Goal: Task Accomplishment & Management: Complete application form

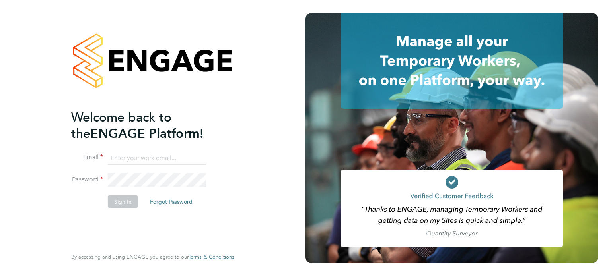
type input "hela.baker@randstadcpe.com"
click at [116, 203] on button "Sign In" at bounding box center [123, 201] width 30 height 13
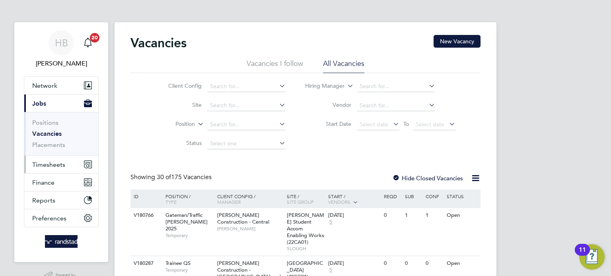
click at [51, 164] on span "Timesheets" at bounding box center [48, 165] width 33 height 8
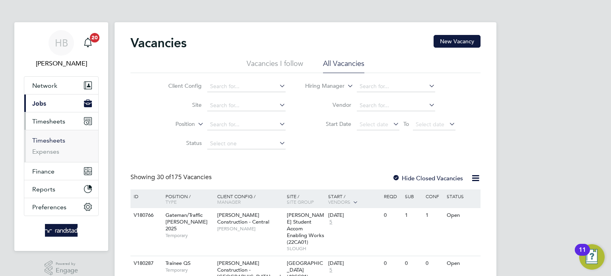
click at [50, 138] on link "Timesheets" at bounding box center [48, 141] width 33 height 8
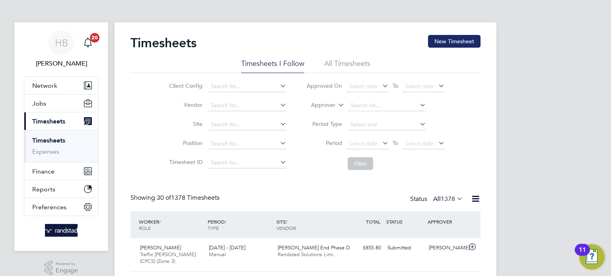
click at [443, 42] on button "New Timesheet" at bounding box center [454, 41] width 52 height 13
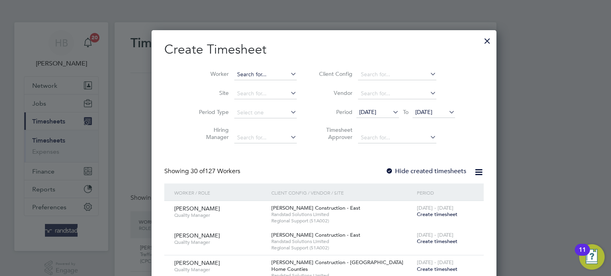
click at [251, 78] on input at bounding box center [265, 74] width 62 height 11
click at [267, 83] on b "Um" at bounding box center [271, 85] width 9 height 7
type input "Francis Umhenbata"
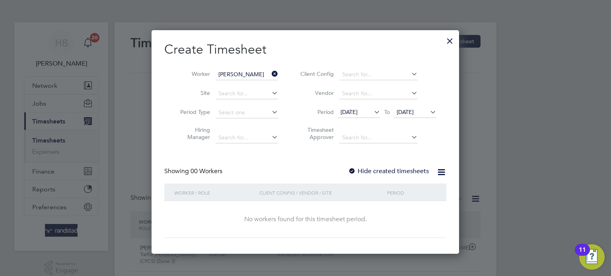
click at [353, 169] on div at bounding box center [352, 172] width 8 height 8
click at [370, 170] on label "Hide created timesheets" at bounding box center [388, 171] width 81 height 8
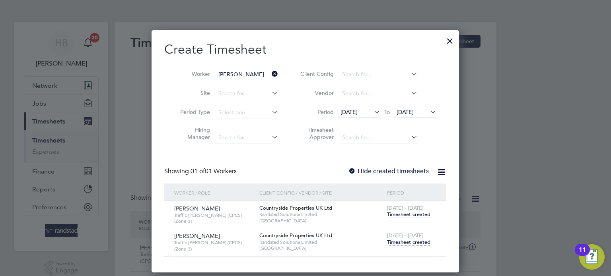
click at [410, 240] on span "Timesheet created" at bounding box center [408, 242] width 43 height 7
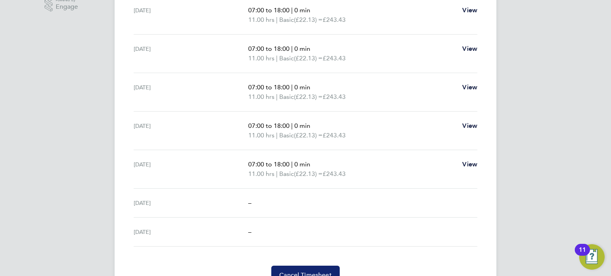
click at [316, 268] on button "Cancel Timesheet" at bounding box center [305, 275] width 68 height 19
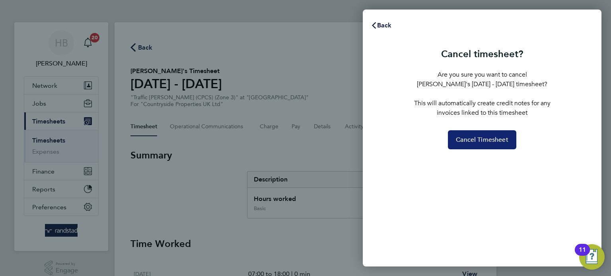
click at [472, 142] on span "Cancel Timesheet" at bounding box center [482, 140] width 52 height 8
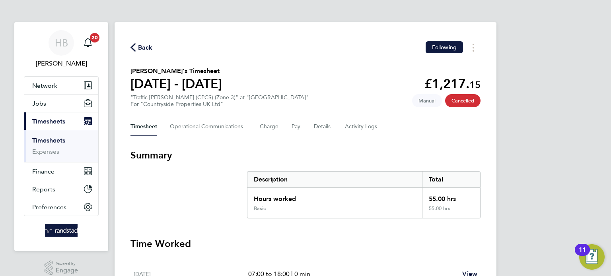
click at [143, 46] on span "Back" at bounding box center [145, 48] width 15 height 10
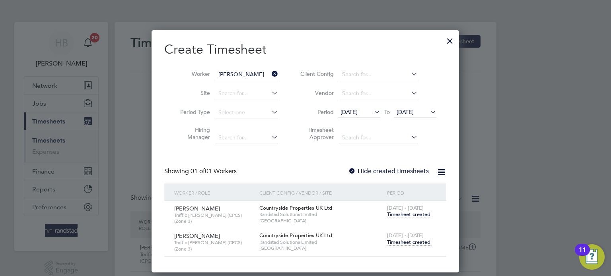
click at [450, 41] on div at bounding box center [449, 39] width 14 height 14
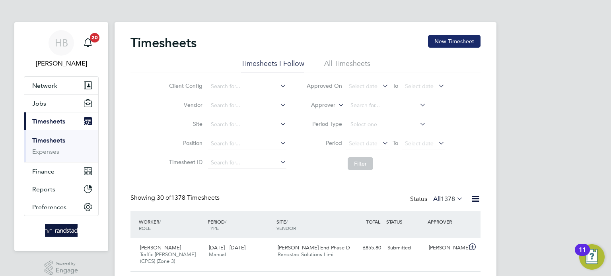
click at [451, 42] on button "New Timesheet" at bounding box center [454, 41] width 52 height 13
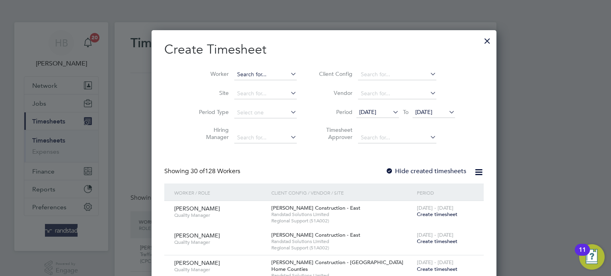
click at [250, 74] on input at bounding box center [265, 74] width 62 height 11
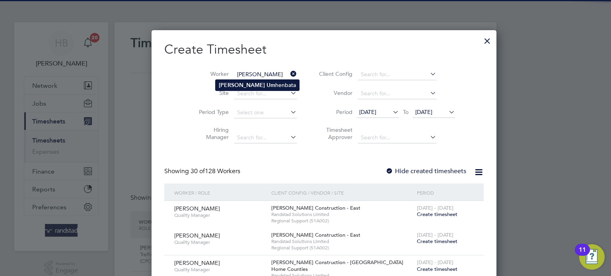
click at [248, 83] on li "Francis Um henbata" at bounding box center [256, 85] width 83 height 11
type input "[PERSON_NAME]"
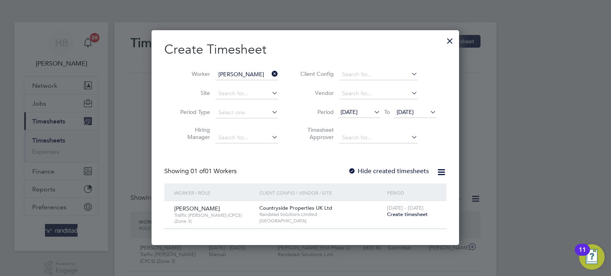
click at [398, 215] on span "Create timesheet" at bounding box center [407, 214] width 41 height 7
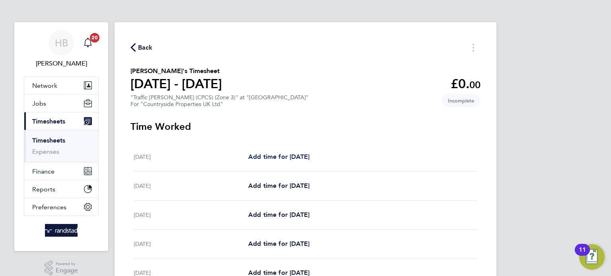
click at [309, 157] on span "Add time for [DATE]" at bounding box center [278, 157] width 61 height 8
select select "30"
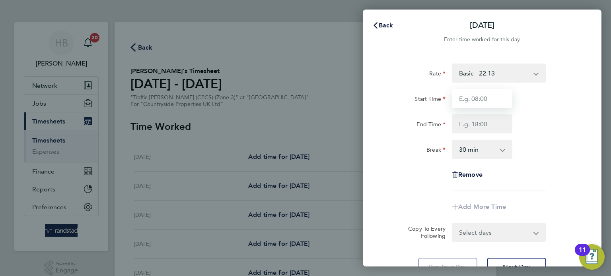
click at [495, 95] on input "Start Time" at bounding box center [482, 98] width 60 height 19
type input "07:00"
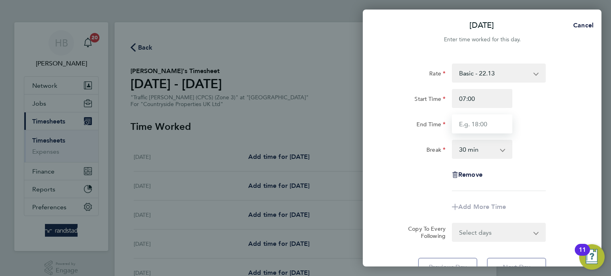
click at [479, 126] on input "End Time" at bounding box center [482, 123] width 60 height 19
type input "17:30"
click at [485, 237] on select "Select days Day Weekday (Mon-Fri) Weekend (Sat-Sun) [DATE] [DATE] [DATE] [DATE]…" at bounding box center [493, 232] width 83 height 17
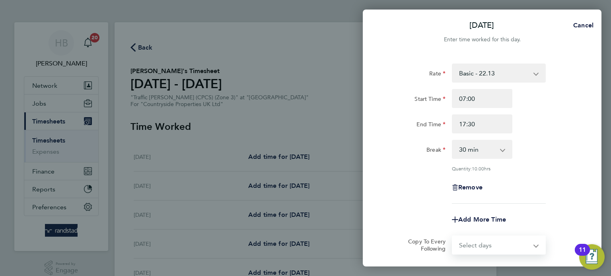
select select "WEEKDAY"
click at [452, 237] on select "Select days Day Weekday (Mon-Fri) Weekend (Sat-Sun) [DATE] [DATE] [DATE] [DATE]…" at bounding box center [493, 245] width 83 height 17
select select "[DATE]"
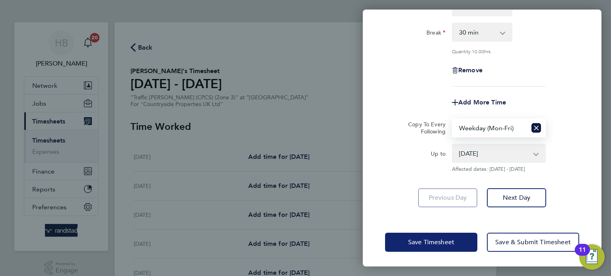
click at [451, 239] on span "Save Timesheet" at bounding box center [431, 243] width 46 height 8
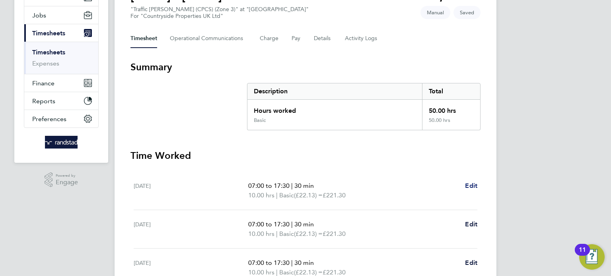
click at [466, 189] on span "Edit" at bounding box center [471, 186] width 12 height 8
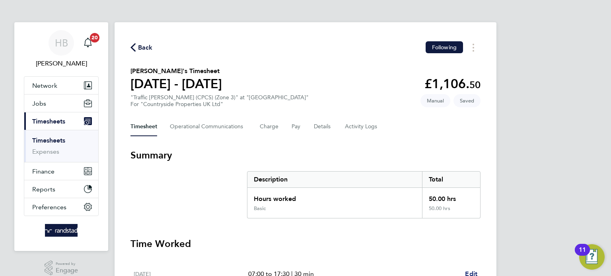
select select "30"
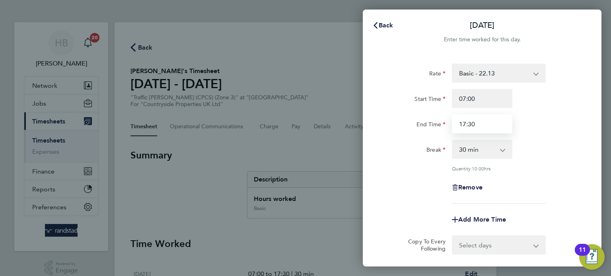
click at [462, 123] on input "17:30" at bounding box center [482, 123] width 60 height 19
type input "18:30"
click at [482, 240] on select "Select days Day Weekday (Mon-Fri) Weekend (Sat-Sun) [DATE] [DATE] [DATE] [DATE]…" at bounding box center [493, 245] width 83 height 17
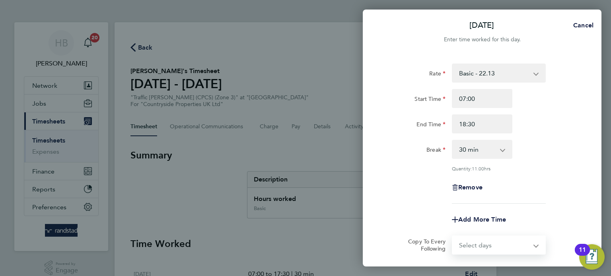
select select "WEEKDAY"
click at [452, 237] on select "Select days Day Weekday (Mon-Fri) Weekend (Sat-Sun) [DATE] [DATE] [DATE] [DATE]…" at bounding box center [493, 245] width 83 height 17
select select "[DATE]"
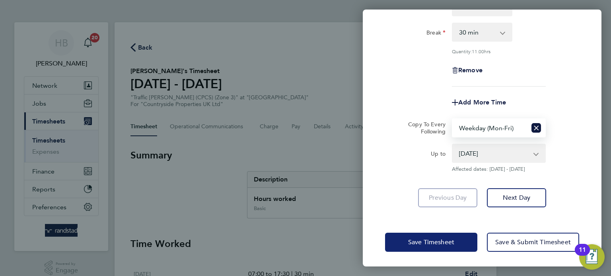
click at [453, 243] on span "Save Timesheet" at bounding box center [431, 243] width 46 height 8
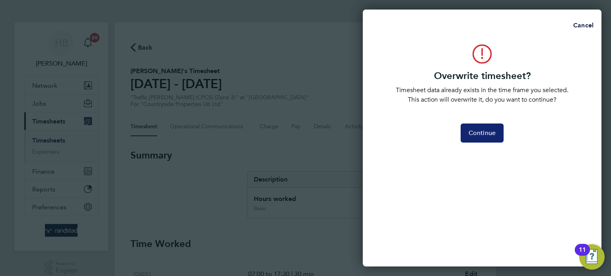
click at [487, 139] on button "Continue" at bounding box center [481, 133] width 43 height 19
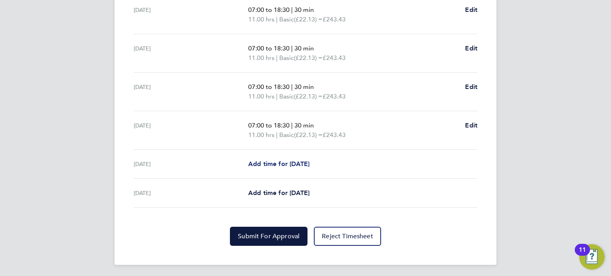
click at [305, 163] on span "Add time for [DATE]" at bounding box center [278, 164] width 61 height 8
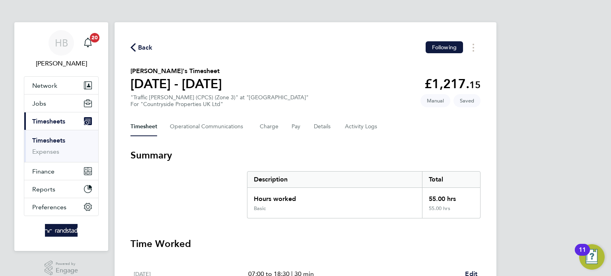
select select "30"
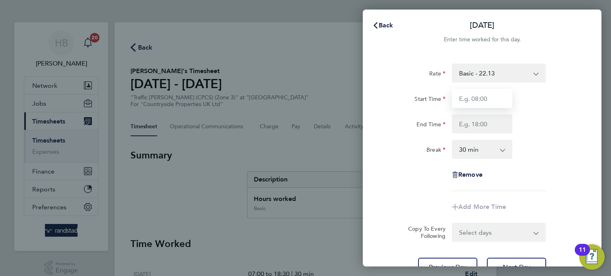
click at [464, 99] on input "Start Time" at bounding box center [482, 98] width 60 height 19
type input "07:30"
click at [486, 124] on input "End Time" at bounding box center [482, 123] width 60 height 19
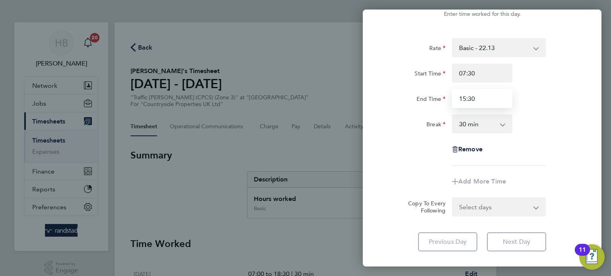
type input "15:30"
click at [560, 140] on div "Rate Basic - 22.13 Start Time 07:30 End Time 15:30 Break 0 min 15 min 30 min 45…" at bounding box center [482, 102] width 194 height 128
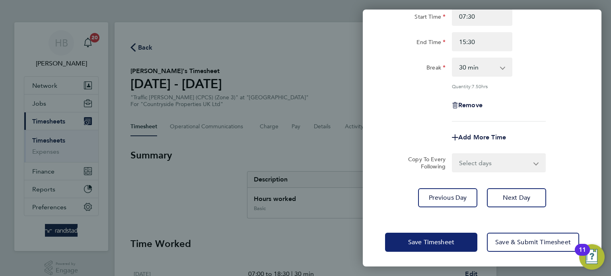
click at [433, 239] on span "Save Timesheet" at bounding box center [431, 243] width 46 height 8
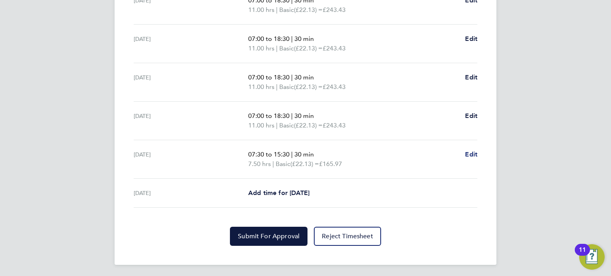
click at [473, 155] on span "Edit" at bounding box center [471, 155] width 12 height 8
select select "30"
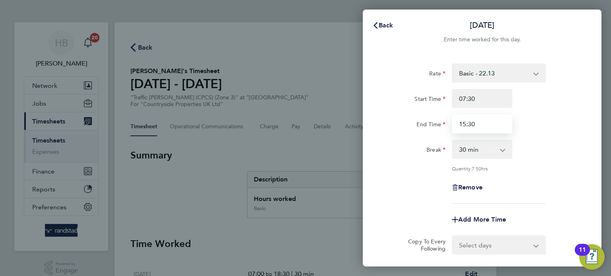
click at [497, 126] on input "15:30" at bounding box center [482, 123] width 60 height 19
type input "1"
type input "14:00"
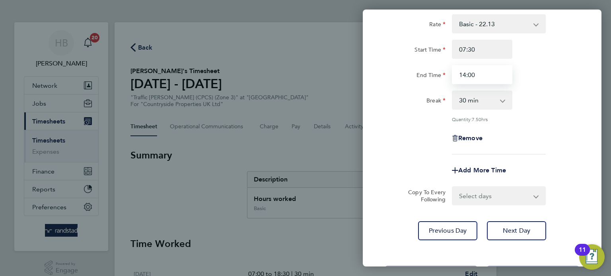
scroll to position [82, 0]
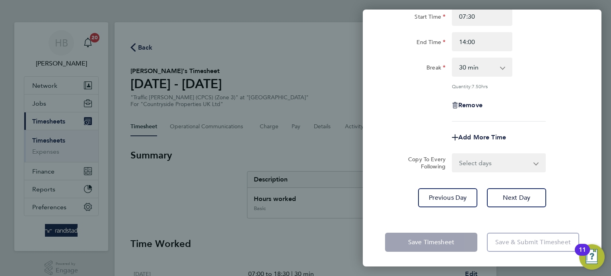
click at [443, 237] on app-form-button "Save Timesheet" at bounding box center [433, 242] width 97 height 19
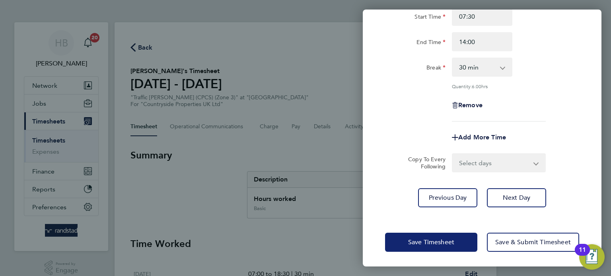
click at [439, 242] on span "Save Timesheet" at bounding box center [431, 243] width 46 height 8
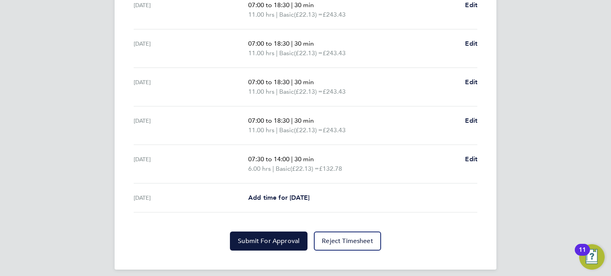
scroll to position [312, 0]
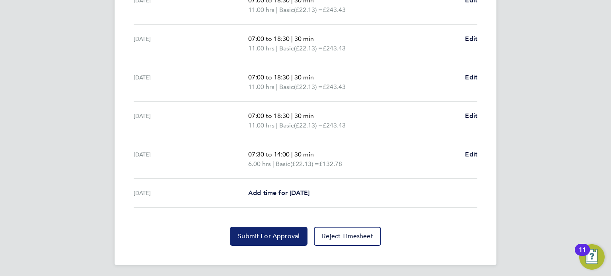
click at [278, 228] on button "Submit For Approval" at bounding box center [269, 236] width 78 height 19
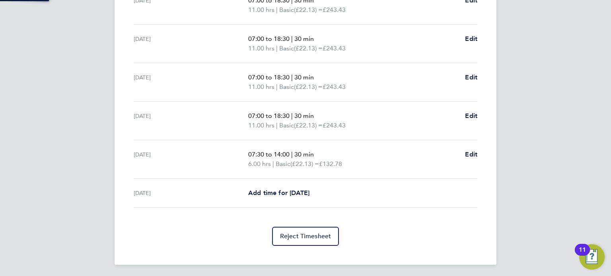
scroll to position [312, 0]
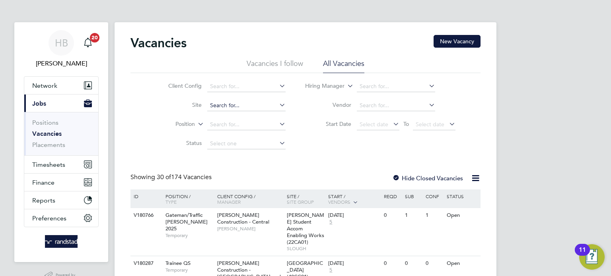
click at [257, 105] on input at bounding box center [246, 105] width 78 height 11
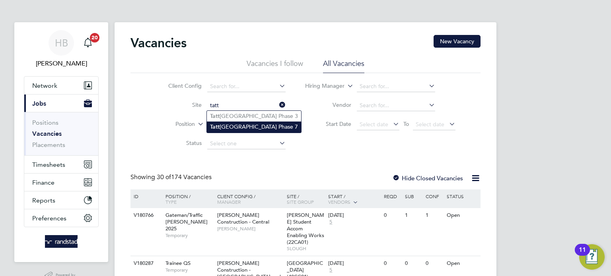
click at [262, 124] on li "Tatt enhoe Park Phase 7" at bounding box center [254, 127] width 94 height 11
type input "[GEOGRAPHIC_DATA] Phase 7"
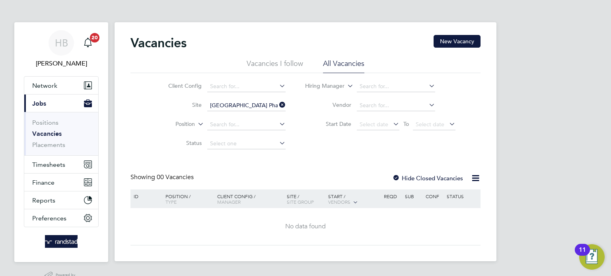
click at [398, 178] on div at bounding box center [396, 179] width 8 height 8
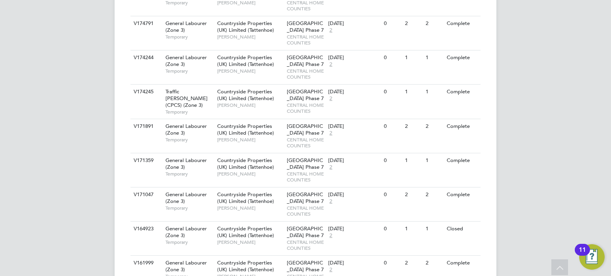
scroll to position [300, 0]
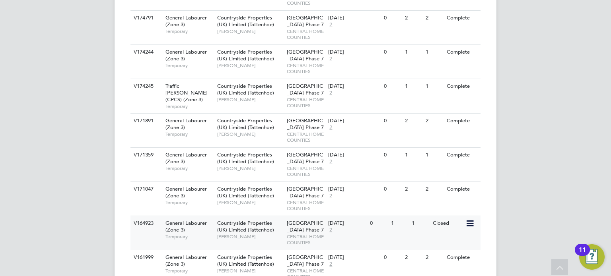
click at [370, 230] on div "V164923 General Labourer (Zone 3) Temporary Countryside Properties (UK) Limited…" at bounding box center [305, 233] width 350 height 34
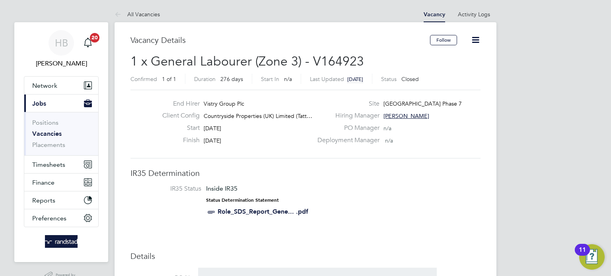
click at [475, 42] on icon at bounding box center [475, 40] width 10 height 10
click at [460, 71] on li "Update Status" at bounding box center [456, 69] width 46 height 11
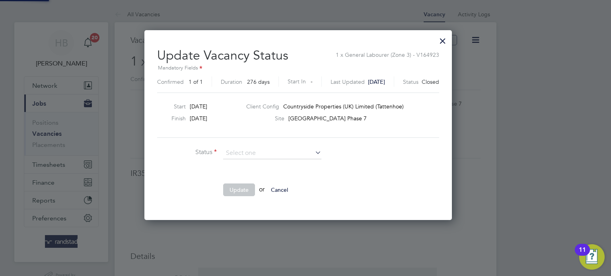
scroll to position [189, 322]
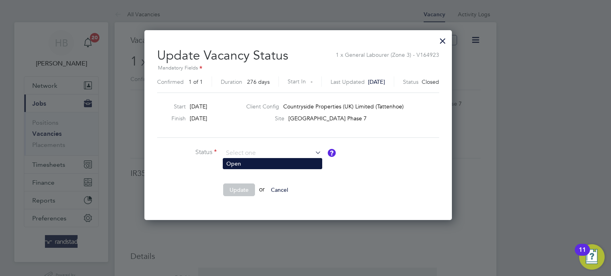
click at [282, 166] on li "Open" at bounding box center [272, 164] width 99 height 10
type input "Open"
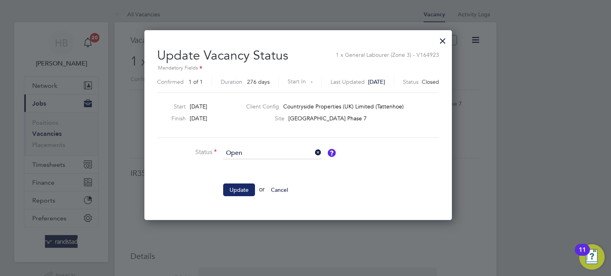
click at [242, 189] on button "Update" at bounding box center [239, 190] width 32 height 13
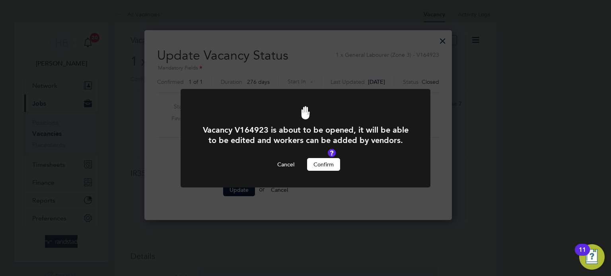
click at [331, 167] on button "Confirm" at bounding box center [323, 164] width 33 height 13
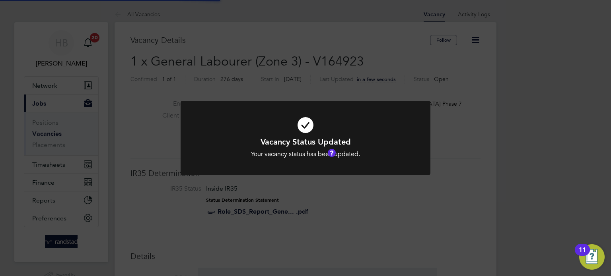
scroll to position [23, 56]
click at [54, 135] on div "Vacancy Status Updated Your vacancy status has been updated. Cancel Okay" at bounding box center [305, 138] width 611 height 276
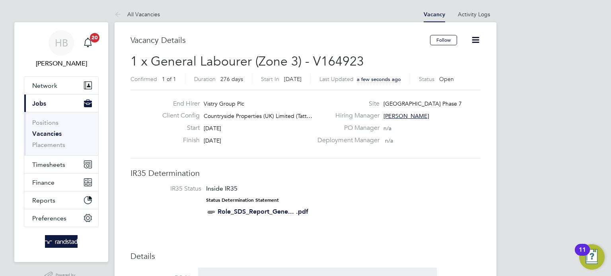
click at [54, 135] on link "Vacancies" at bounding box center [46, 134] width 29 height 8
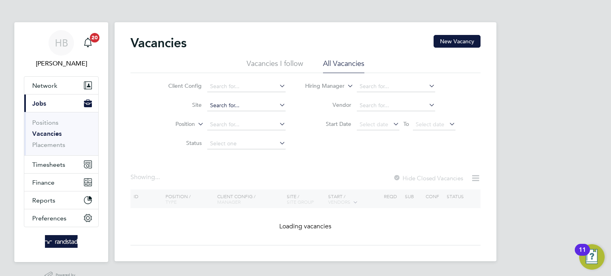
click at [247, 102] on input at bounding box center [246, 105] width 78 height 11
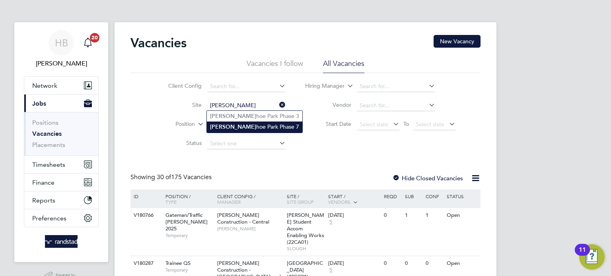
click at [247, 124] on li "Tatten hoe Park Phase 7" at bounding box center [254, 127] width 95 height 11
type input "Tattenhoe Park Phase 7"
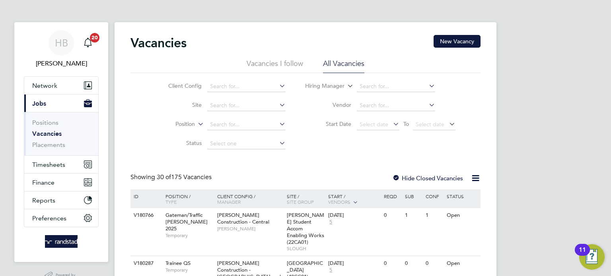
click at [46, 134] on link "Vacancies" at bounding box center [46, 134] width 29 height 8
click at [230, 103] on input at bounding box center [246, 105] width 78 height 11
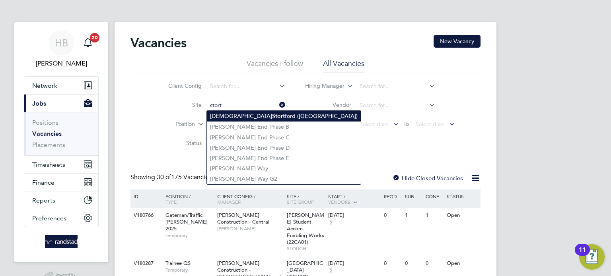
click at [272, 116] on b "Stort" at bounding box center [278, 116] width 13 height 7
type input "[GEOGRAPHIC_DATA] ([GEOGRAPHIC_DATA])"
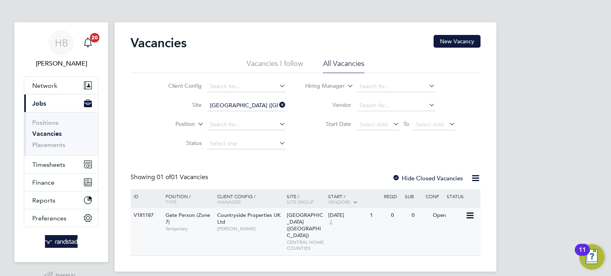
click at [240, 240] on div "V181187 Gate Person (Zone 7) Temporary Countryside Properties UK Ltd Kirean Paw…" at bounding box center [305, 231] width 350 height 47
click at [45, 148] on link "Placements" at bounding box center [48, 145] width 33 height 8
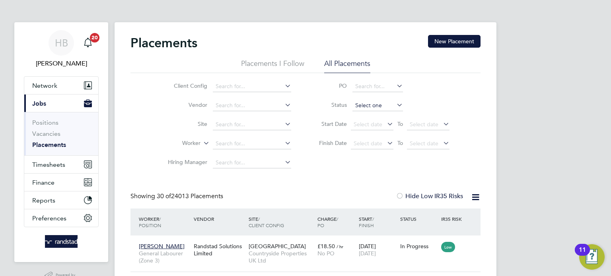
click at [387, 105] on input at bounding box center [377, 105] width 50 height 11
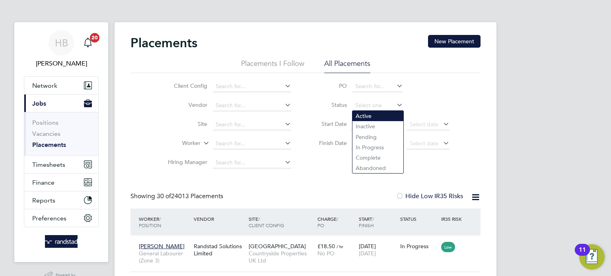
click at [378, 116] on li "Active" at bounding box center [377, 116] width 51 height 10
type input "Active"
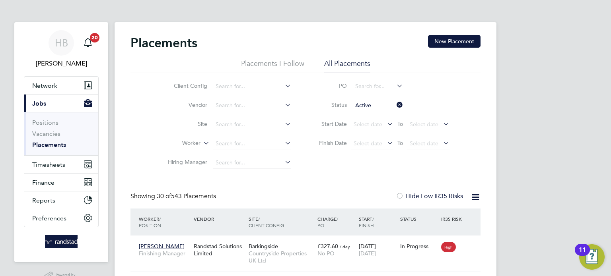
click at [282, 59] on li "Placements I Follow" at bounding box center [272, 66] width 63 height 14
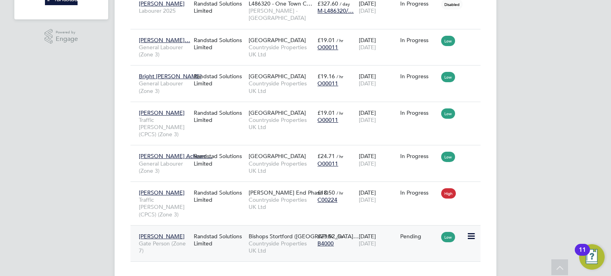
click at [407, 229] on div "Pending" at bounding box center [418, 236] width 41 height 15
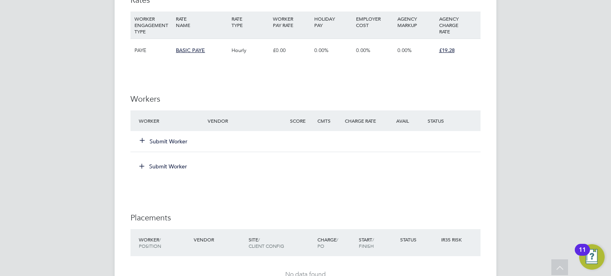
scroll to position [617, 0]
click at [159, 166] on button "Submit Worker" at bounding box center [164, 165] width 60 height 13
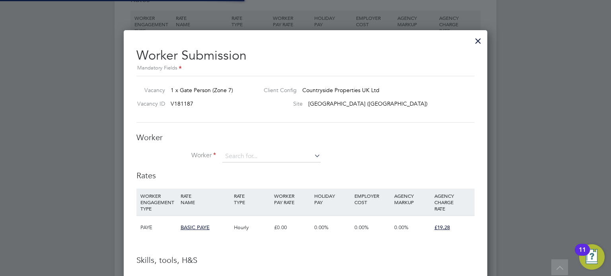
scroll to position [502, 364]
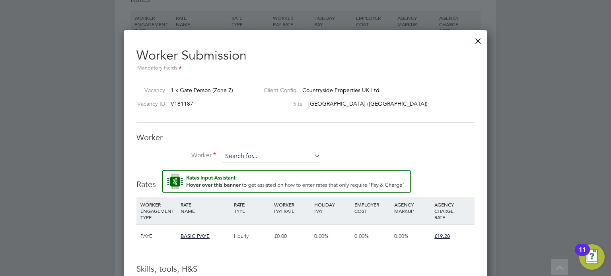
click at [250, 154] on input at bounding box center [271, 157] width 98 height 12
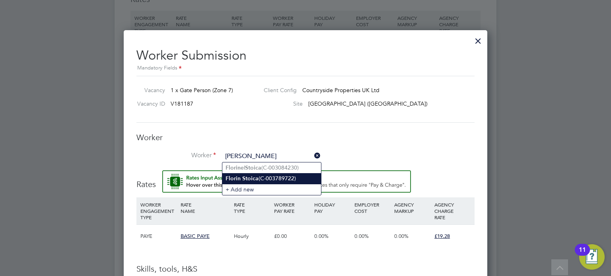
click at [250, 178] on b "Stoica" at bounding box center [250, 178] width 16 height 7
type input "[PERSON_NAME] (C-003789722)"
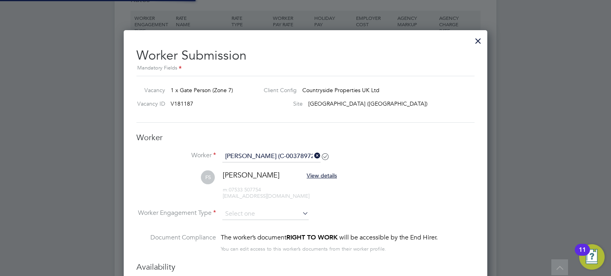
scroll to position [4, 4]
click at [244, 216] on input at bounding box center [265, 214] width 86 height 12
click at [243, 233] on li "PAYE" at bounding box center [265, 235] width 87 height 10
type input "PAYE"
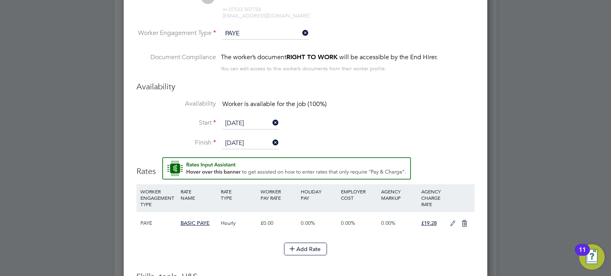
click at [453, 223] on icon at bounding box center [453, 224] width 10 height 6
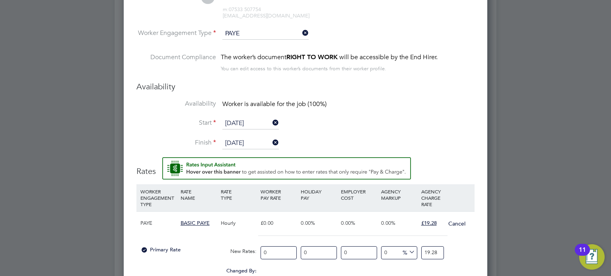
click at [286, 252] on input "0" at bounding box center [278, 252] width 36 height 13
type input "1"
type input "14"
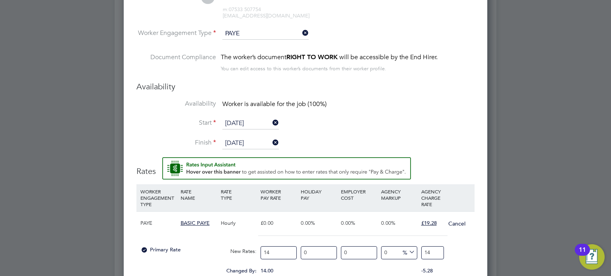
type input "14.1"
type input "14.12"
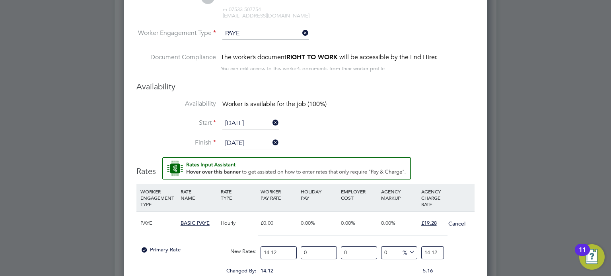
drag, startPoint x: 442, startPoint y: 255, endPoint x: 407, endPoint y: 250, distance: 35.0
click at [407, 250] on div "Primary Rate New Rates: 14.12 0 n/a 0 n/a 0 0 % 14.12" at bounding box center [305, 252] width 338 height 21
type input "-92.91784702549575"
type input "1"
type input "34.56090651558074"
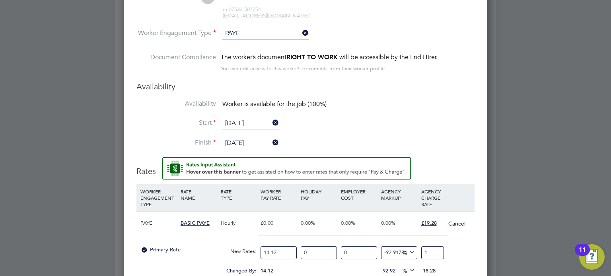
type input "19"
type input "37.39376770538244"
type input "19.4"
type input "37.74787535410765"
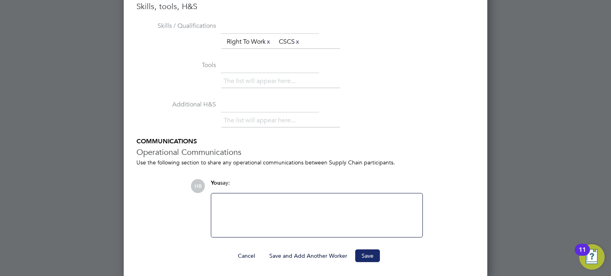
type input "19.45"
click at [368, 259] on button "Save" at bounding box center [367, 256] width 25 height 13
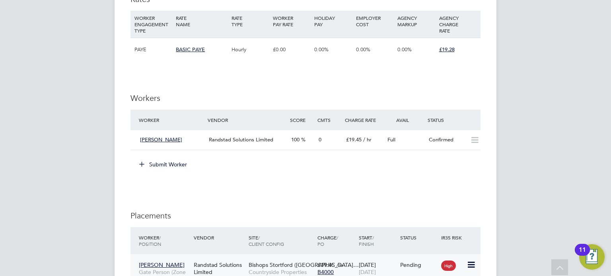
click at [163, 263] on span "[PERSON_NAME]" at bounding box center [162, 265] width 46 height 7
click at [202, 267] on div "Randstad Solutions Limited" at bounding box center [219, 269] width 55 height 22
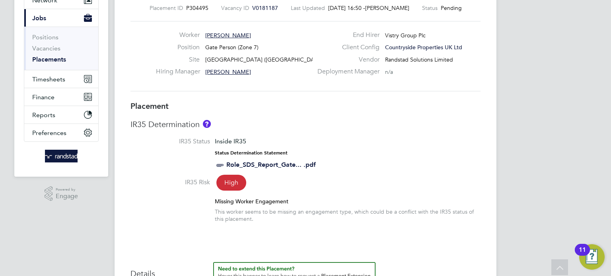
scroll to position [72, 0]
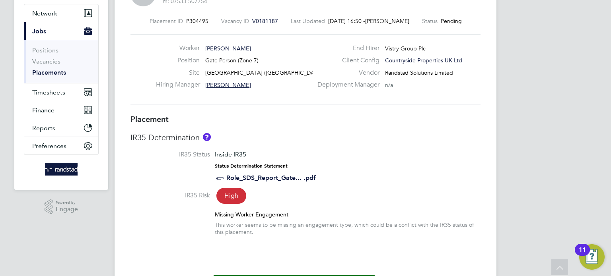
click at [221, 47] on span "[PERSON_NAME]" at bounding box center [228, 48] width 46 height 7
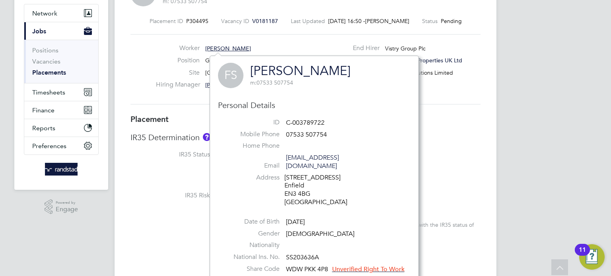
click at [280, 74] on link "[PERSON_NAME]" at bounding box center [300, 71] width 100 height 16
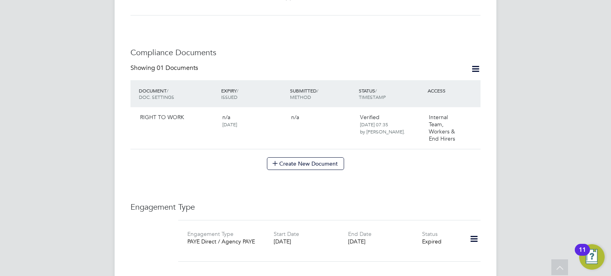
scroll to position [380, 0]
click at [473, 233] on icon at bounding box center [474, 241] width 14 height 18
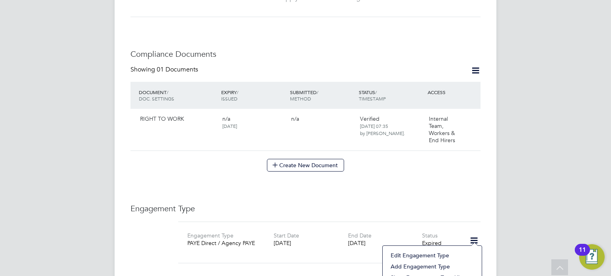
click at [425, 255] on li "Edit Engagement Type" at bounding box center [431, 255] width 91 height 11
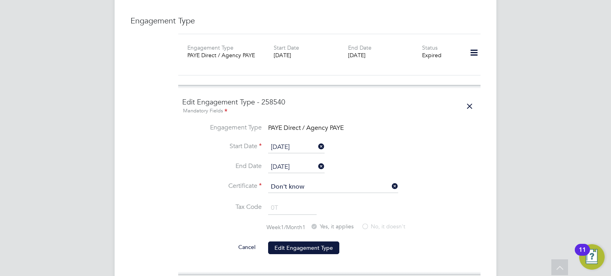
scroll to position [569, 0]
click at [316, 160] on icon at bounding box center [316, 165] width 0 height 11
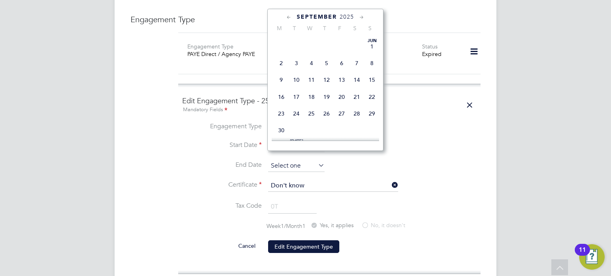
click at [310, 160] on input at bounding box center [296, 166] width 56 height 12
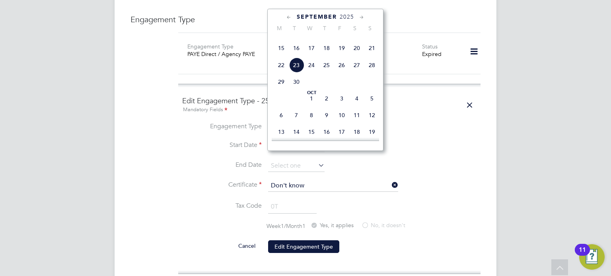
click at [361, 16] on icon at bounding box center [362, 17] width 8 height 9
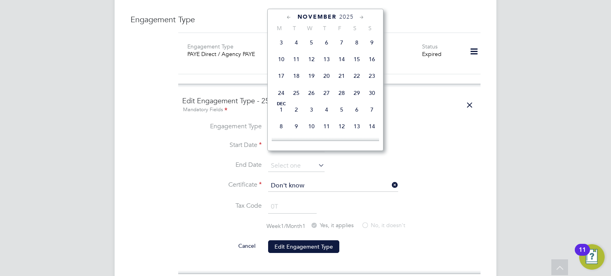
click at [361, 16] on icon at bounding box center [362, 17] width 8 height 9
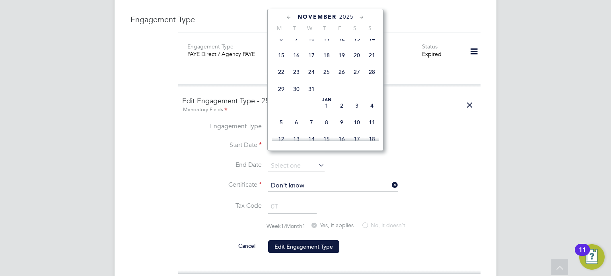
click at [361, 16] on icon at bounding box center [362, 17] width 8 height 9
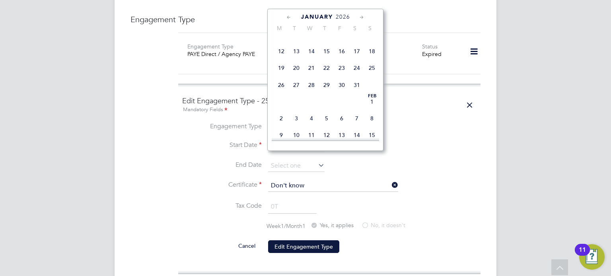
click at [345, 93] on span "30" at bounding box center [341, 85] width 15 height 15
type input "30 Jan 2026"
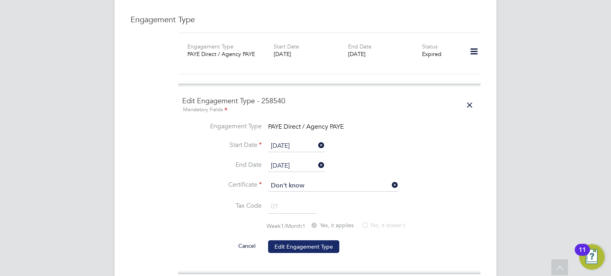
click at [325, 240] on button "Edit Engagement Type" at bounding box center [303, 246] width 71 height 13
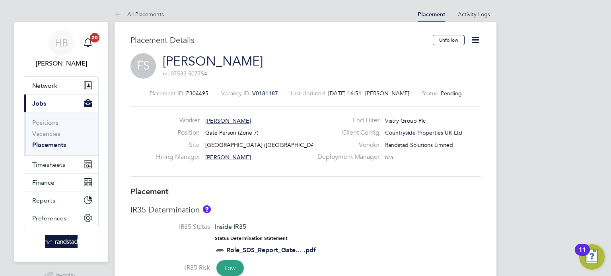
click at [471, 43] on icon at bounding box center [475, 40] width 10 height 10
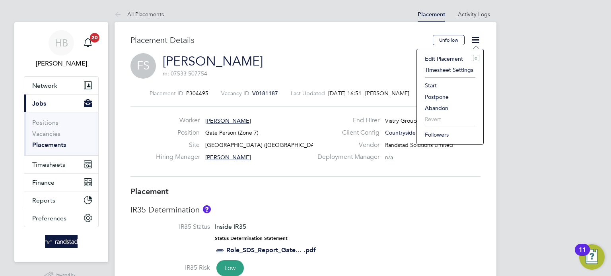
click at [447, 62] on li "Edit Placement e" at bounding box center [450, 58] width 58 height 11
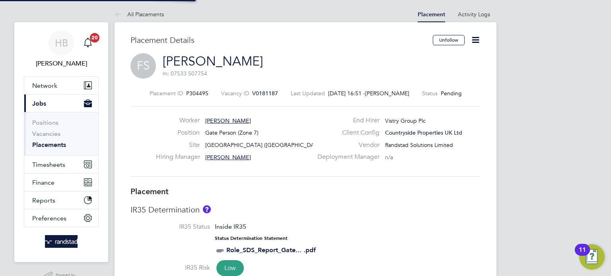
type input "[PERSON_NAME]"
type input "[DATE]"
type input "07:30"
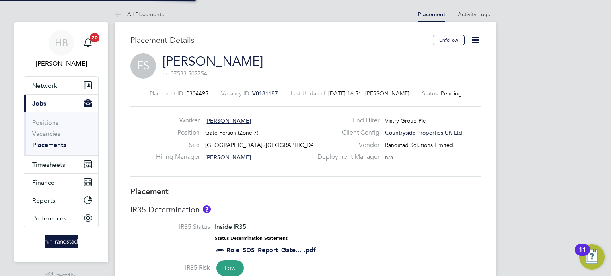
type input "17:00"
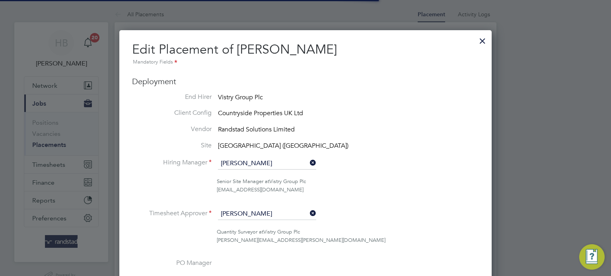
scroll to position [4, 4]
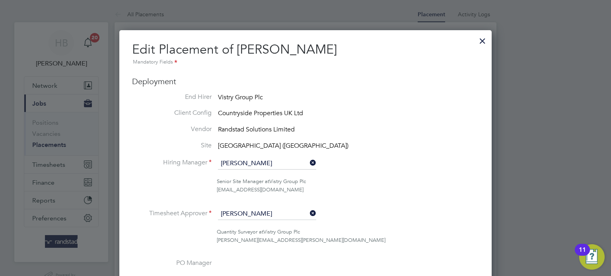
click at [478, 41] on div at bounding box center [482, 39] width 14 height 14
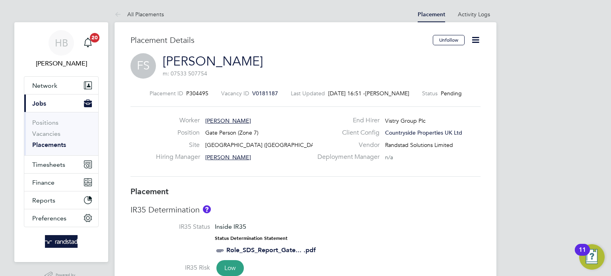
click at [473, 42] on icon at bounding box center [475, 40] width 10 height 10
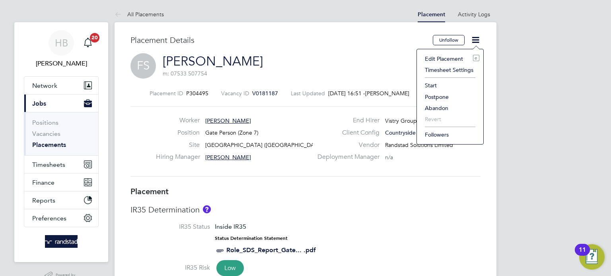
click at [445, 87] on li "Start" at bounding box center [450, 85] width 58 height 11
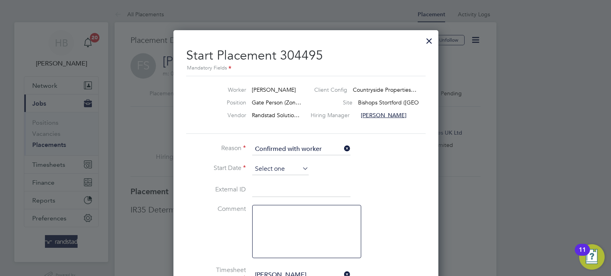
click at [295, 165] on input at bounding box center [280, 169] width 56 height 12
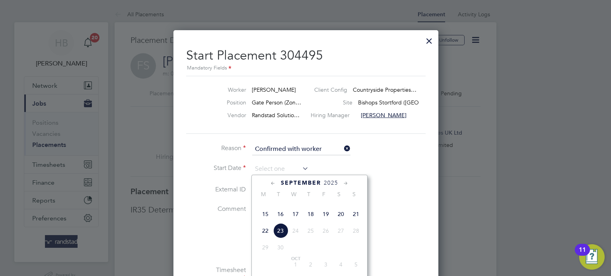
click at [265, 222] on span "15" at bounding box center [265, 214] width 15 height 15
type input "[DATE]"
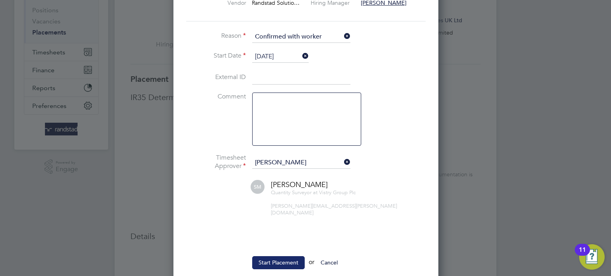
click at [280, 256] on button "Start Placement" at bounding box center [278, 262] width 52 height 13
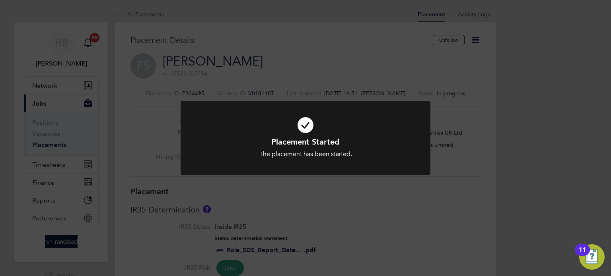
click at [124, 117] on div "Placement Started The placement has been started. Cancel Okay" at bounding box center [305, 138] width 611 height 276
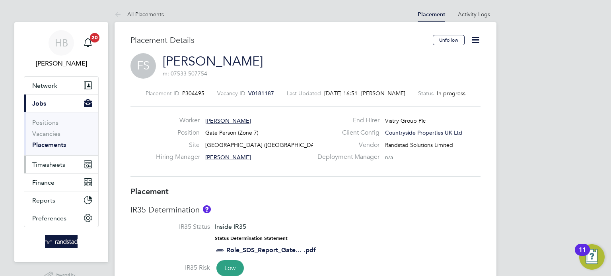
click at [55, 164] on span "Timesheets" at bounding box center [48, 165] width 33 height 8
click at [41, 168] on button "Timesheets" at bounding box center [61, 164] width 74 height 17
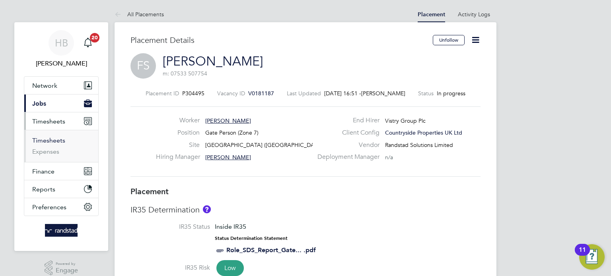
click at [53, 141] on link "Timesheets" at bounding box center [48, 141] width 33 height 8
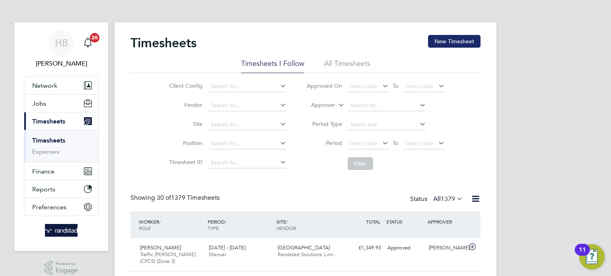
click at [458, 39] on button "New Timesheet" at bounding box center [454, 41] width 52 height 13
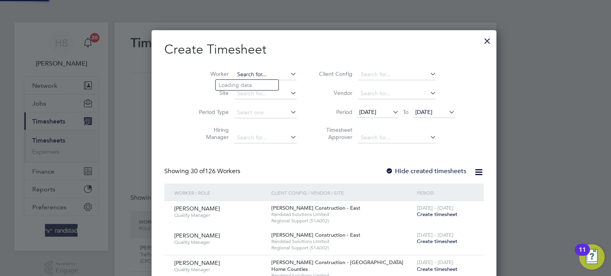
click at [246, 72] on input at bounding box center [265, 74] width 62 height 11
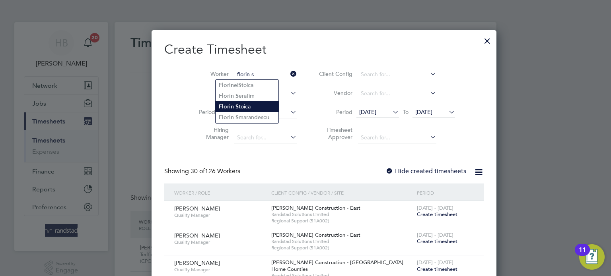
click at [248, 105] on li "Florin S toica" at bounding box center [246, 106] width 63 height 11
type input "[PERSON_NAME]"
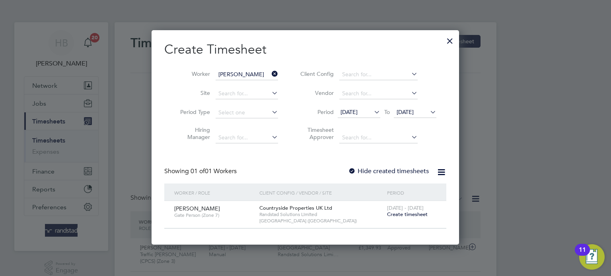
click at [405, 213] on span "Create timesheet" at bounding box center [407, 214] width 41 height 7
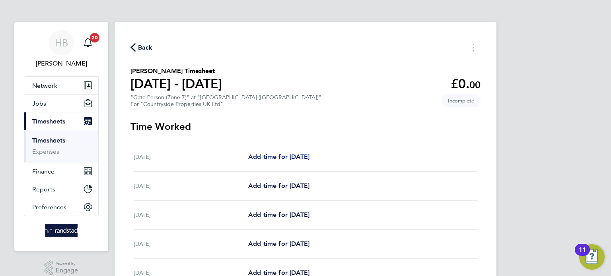
click at [299, 156] on span "Add time for [DATE]" at bounding box center [278, 157] width 61 height 8
select select "30"
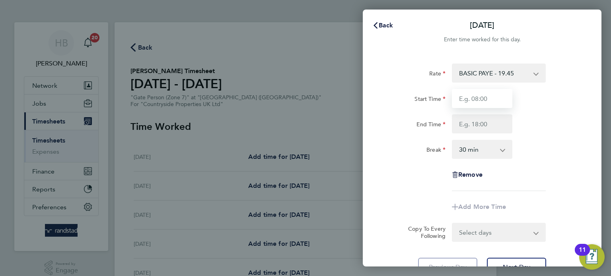
click at [486, 98] on input "Start Time" at bounding box center [482, 98] width 60 height 19
type input "07:30"
click at [490, 124] on input "End Time" at bounding box center [482, 123] width 60 height 19
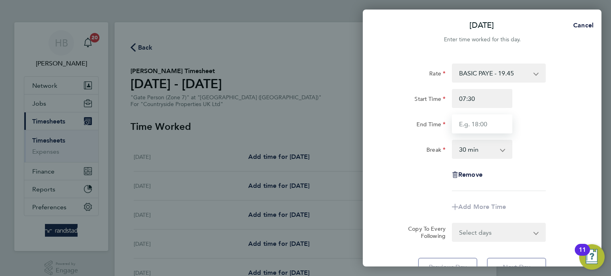
type input "17:00"
click at [498, 233] on form "Rate BASIC PAYE - 19.45 Start Time 07:30 End Time 17:00 Break 0 min 15 min 30 m…" at bounding box center [482, 153] width 194 height 178
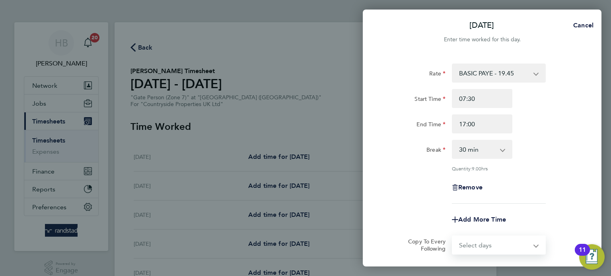
select select "WEEKDAY"
click at [452, 237] on select "Select days Day Weekday (Mon-Fri) Weekend (Sat-Sun) [DATE] [DATE] [DATE] [DATE]…" at bounding box center [493, 245] width 83 height 17
select select "[DATE]"
click at [497, 120] on input "17:00" at bounding box center [482, 123] width 60 height 19
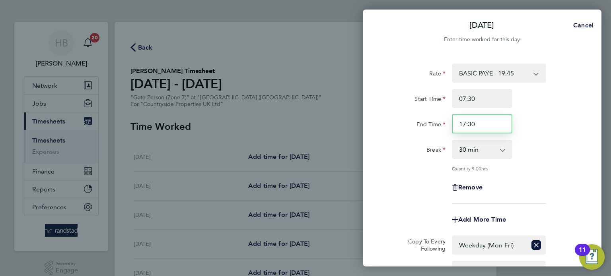
type input "17:30"
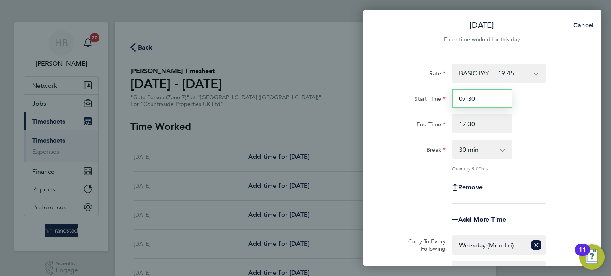
click at [492, 100] on input "07:30" at bounding box center [482, 98] width 60 height 19
type input "07:00"
click at [535, 154] on div "Break 0 min 15 min 30 min 45 min 60 min 75 min 90 min" at bounding box center [482, 149] width 200 height 19
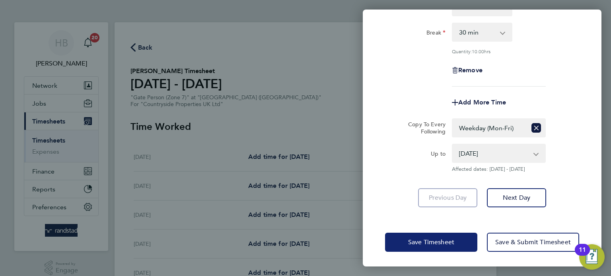
click at [436, 239] on span "Save Timesheet" at bounding box center [431, 243] width 46 height 8
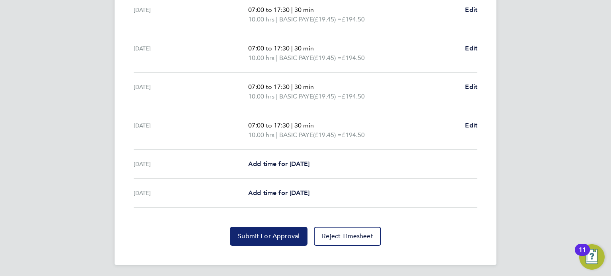
click at [277, 233] on span "Submit For Approval" at bounding box center [269, 237] width 62 height 8
